Goal: Information Seeking & Learning: Find specific page/section

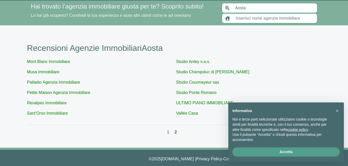
scroll to position [21, 0]
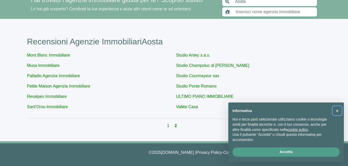
click at [337, 109] on span "×" at bounding box center [337, 111] width 3 height 6
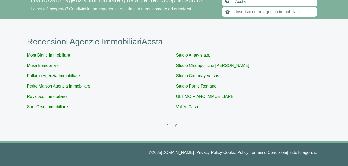
click at [183, 84] on link "Studio Ponte Romano" at bounding box center [196, 86] width 41 height 4
type input "Studio Ponte Romano"
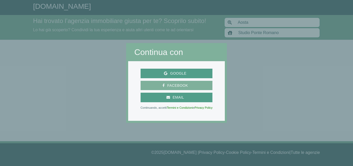
click at [182, 83] on span "Facebook" at bounding box center [177, 85] width 26 height 6
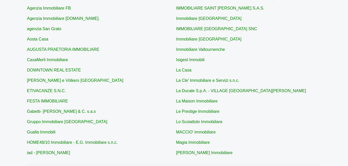
scroll to position [184, 0]
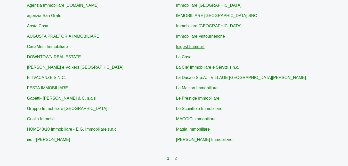
click at [199, 46] on link "Isigest Immobili" at bounding box center [190, 46] width 28 height 4
type input "Isigest Immobili"
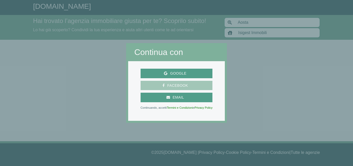
click at [182, 86] on span "Facebook" at bounding box center [177, 85] width 26 height 6
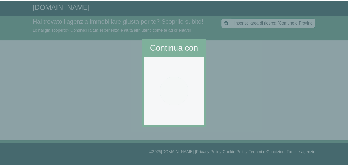
scroll to position [184, 0]
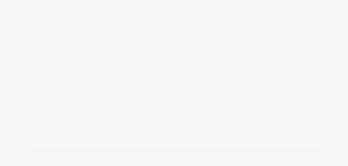
type input "Aosta"
